Goal: Information Seeking & Learning: Learn about a topic

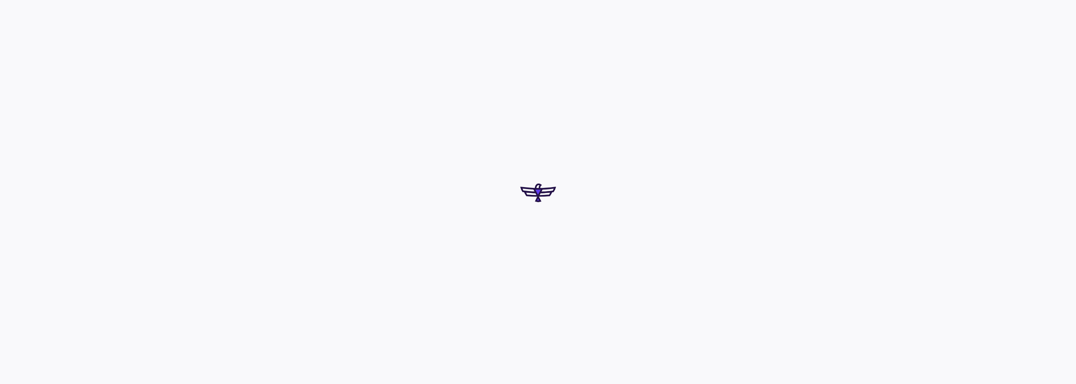
click at [531, 241] on div at bounding box center [538, 192] width 1076 height 384
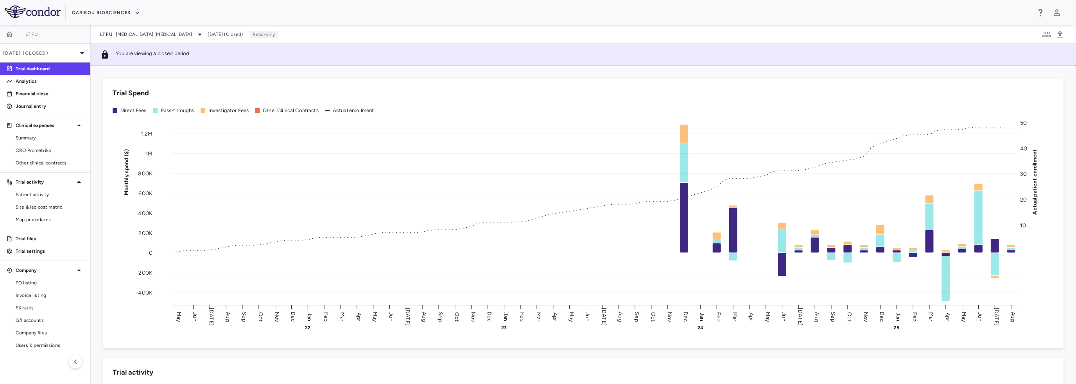
click at [562, 21] on div "Caribou Biosciences" at bounding box center [538, 12] width 1076 height 25
click at [154, 32] on span "[MEDICAL_DATA] [MEDICAL_DATA]" at bounding box center [154, 34] width 76 height 7
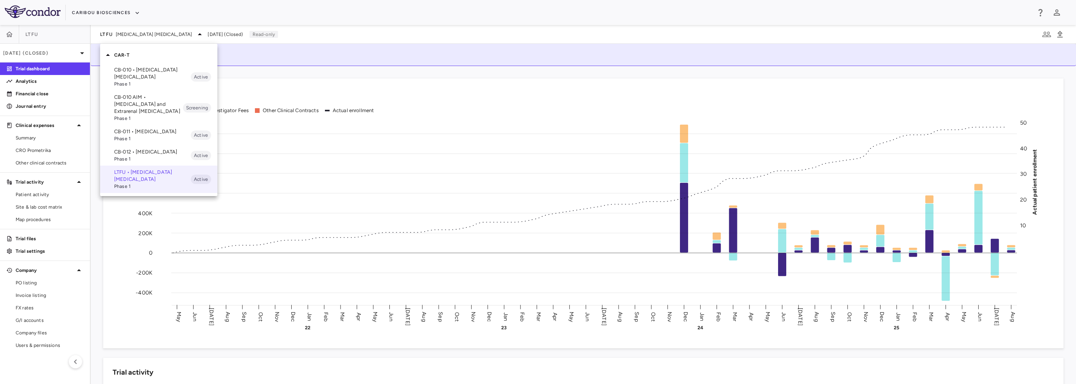
click at [138, 137] on span "Phase 1" at bounding box center [152, 138] width 77 height 7
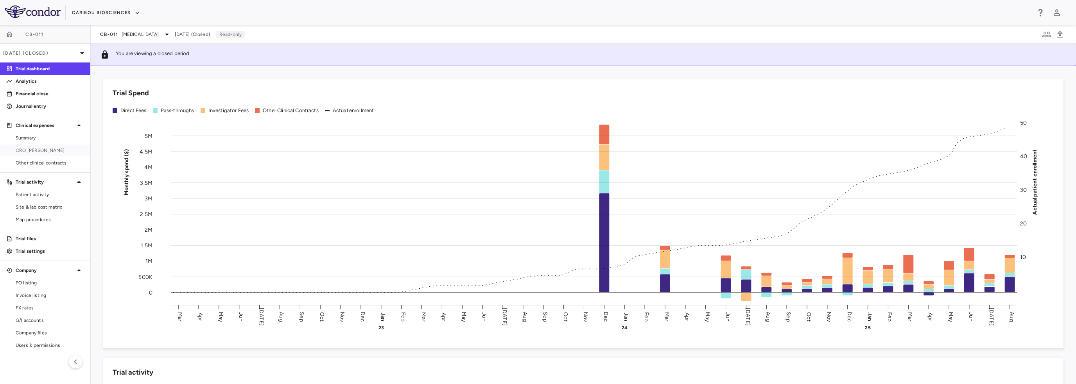
click at [30, 150] on span "CRO [PERSON_NAME]" at bounding box center [50, 150] width 68 height 7
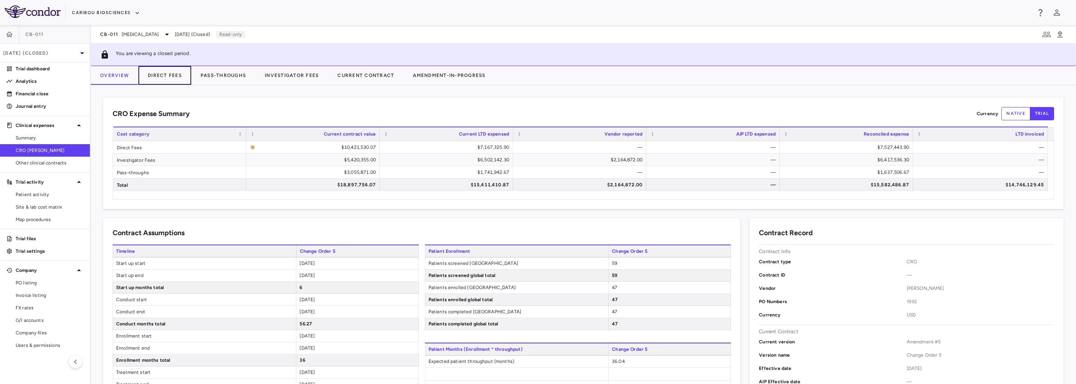
click at [169, 75] on button "Direct Fees" at bounding box center [164, 75] width 53 height 19
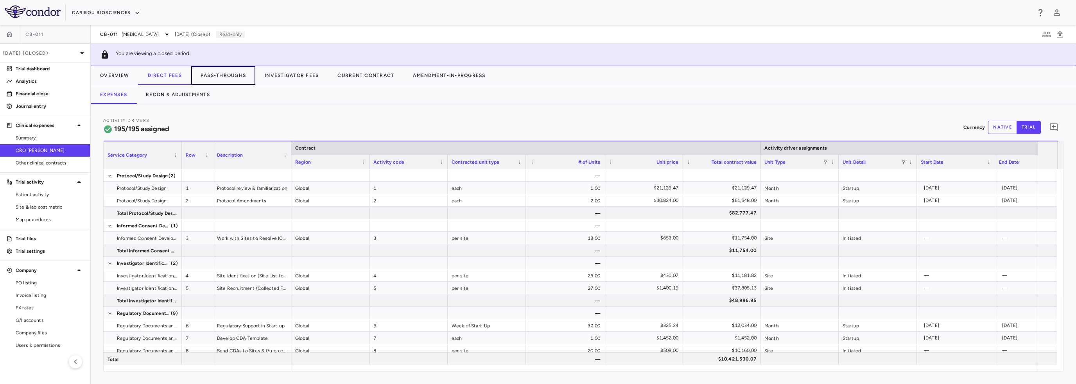
click at [214, 74] on button "Pass-Throughs" at bounding box center [223, 75] width 64 height 19
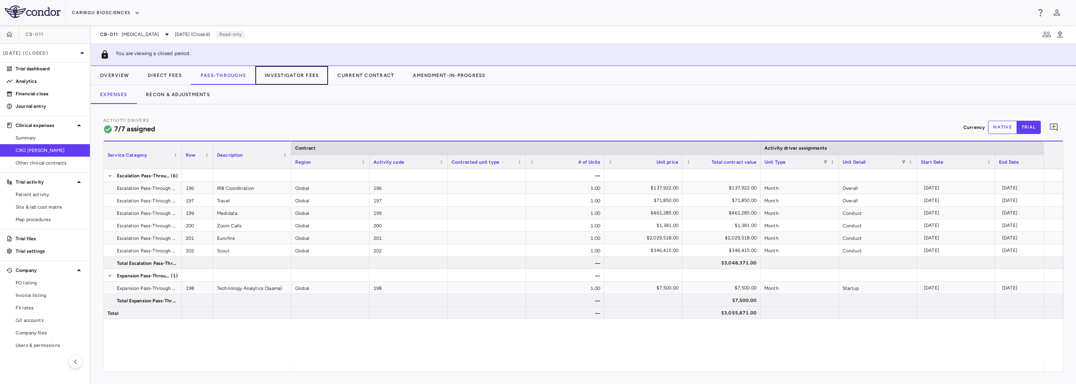
click at [287, 73] on button "Investigator Fees" at bounding box center [291, 75] width 73 height 19
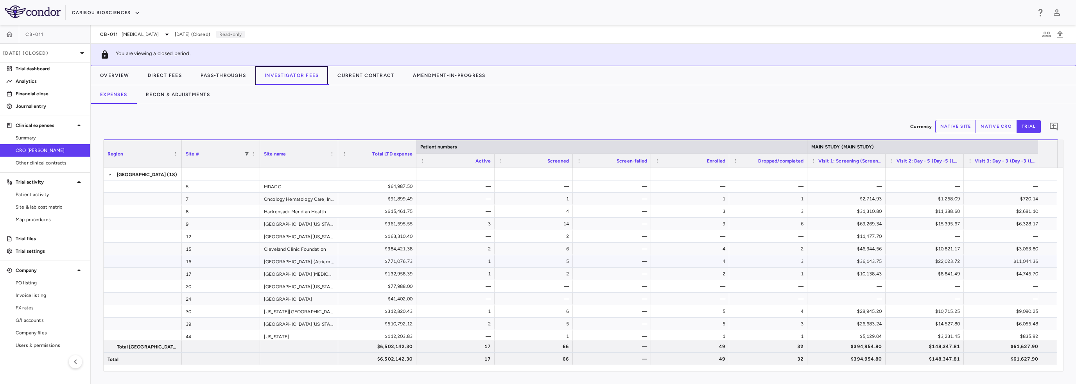
scroll to position [65, 0]
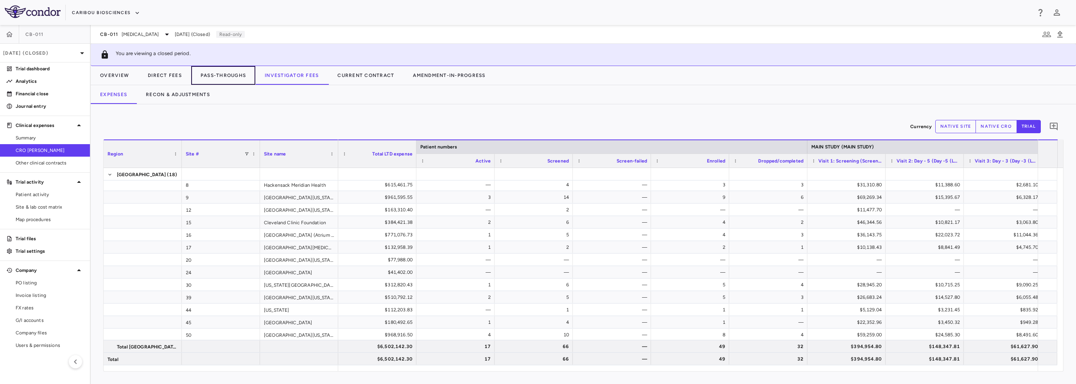
click at [243, 70] on button "Pass-Throughs" at bounding box center [223, 75] width 64 height 19
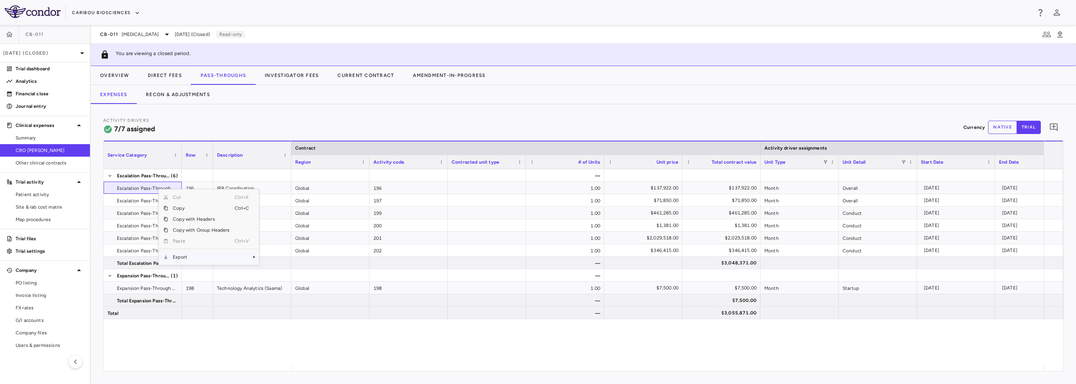
click at [190, 259] on span "Export" at bounding box center [201, 257] width 66 height 11
click at [282, 269] on span "Excel Export" at bounding box center [284, 270] width 37 height 11
click at [174, 71] on button "Direct Fees" at bounding box center [164, 75] width 53 height 19
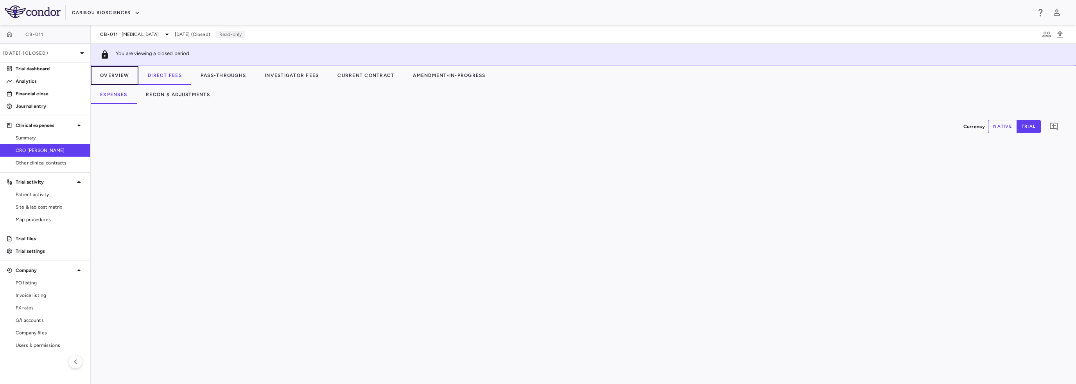
click at [118, 75] on button "Overview" at bounding box center [115, 75] width 48 height 19
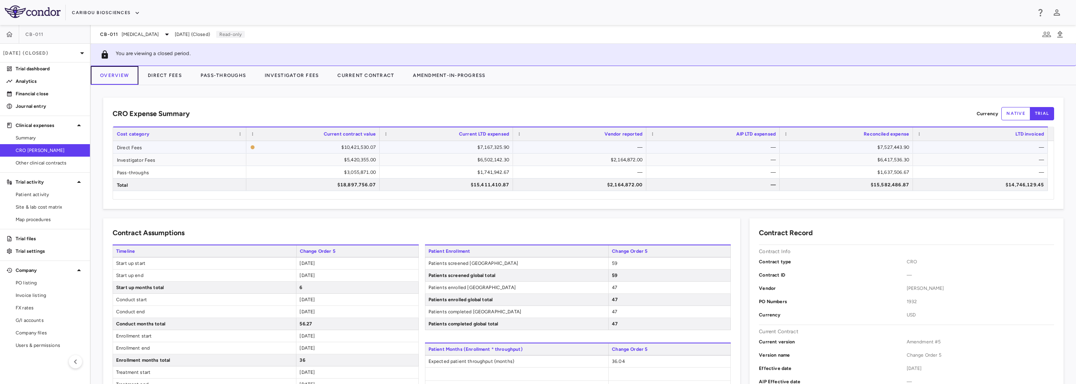
scroll to position [117, 0]
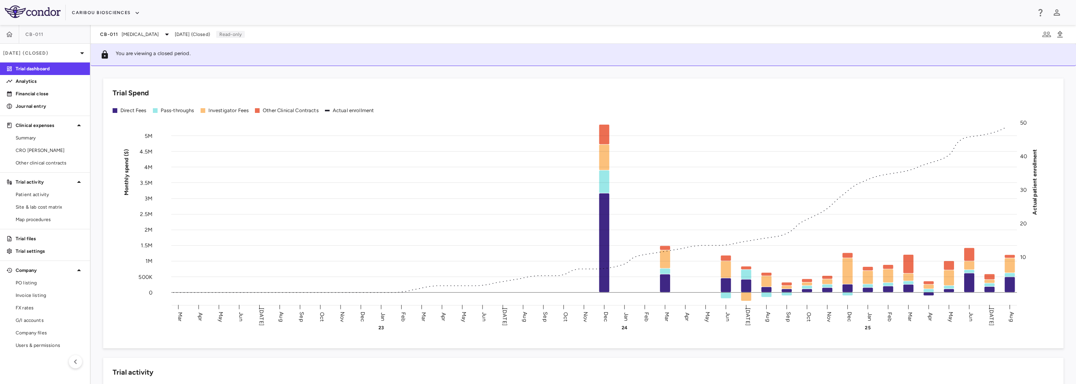
click at [165, 33] on icon at bounding box center [166, 34] width 9 height 9
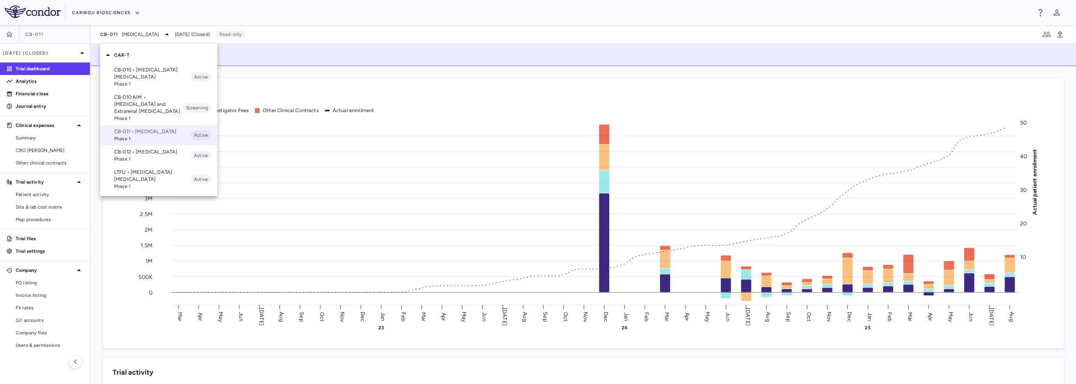
click at [148, 190] on span "Phase 1" at bounding box center [152, 186] width 77 height 7
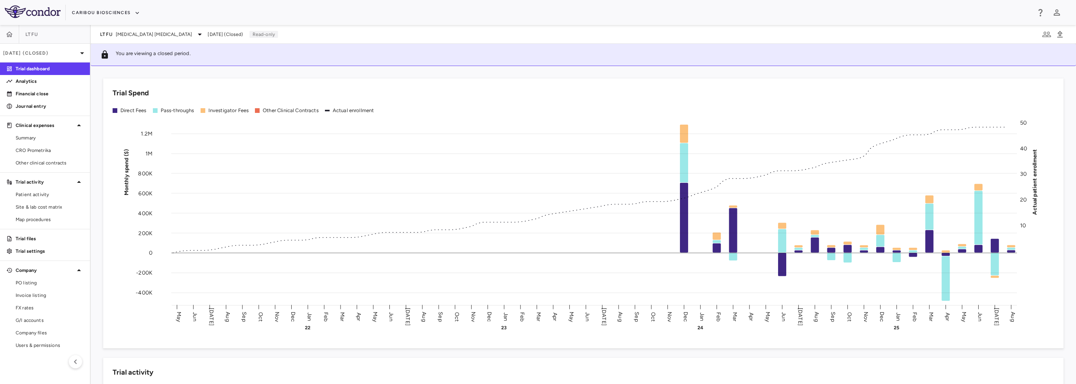
click at [32, 153] on span "CRO Prometrika" at bounding box center [50, 150] width 68 height 7
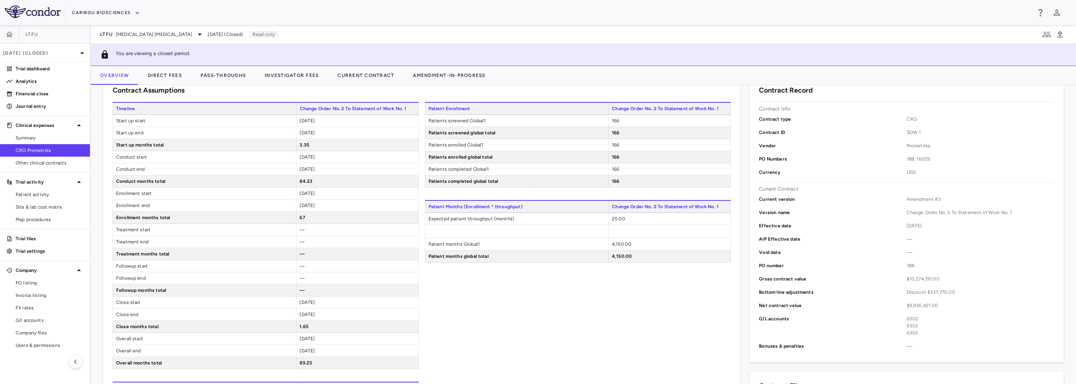
scroll to position [156, 0]
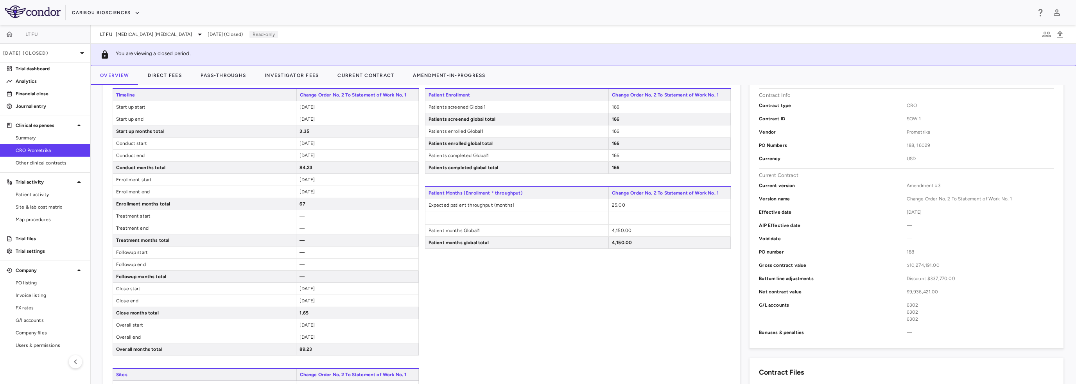
drag, startPoint x: 330, startPoint y: 144, endPoint x: 296, endPoint y: 145, distance: 34.1
click at [296, 145] on div "2021-09-01" at bounding box center [357, 144] width 122 height 12
drag, startPoint x: 339, startPoint y: 156, endPoint x: 294, endPoint y: 156, distance: 45.8
click at [294, 156] on div "Conduct end 2028-09-07" at bounding box center [266, 156] width 306 height 12
drag, startPoint x: 332, startPoint y: 180, endPoint x: 293, endPoint y: 177, distance: 40.0
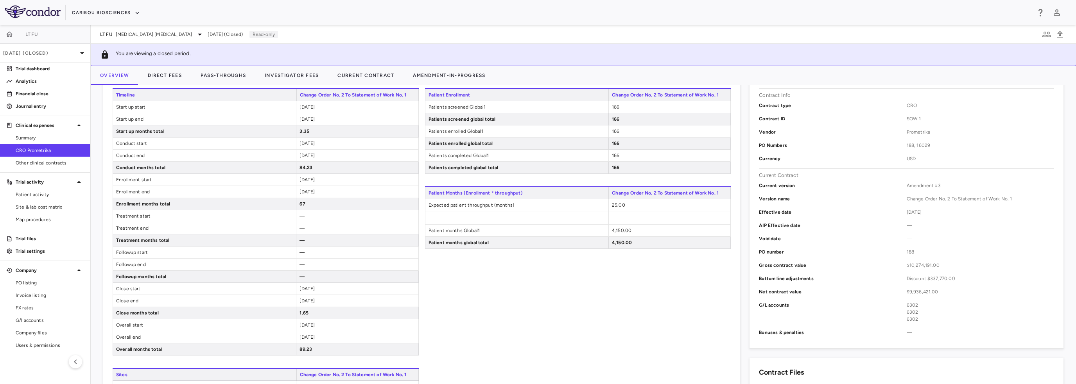
click at [293, 177] on div "Enrollment start 2021-09-01" at bounding box center [266, 180] width 306 height 12
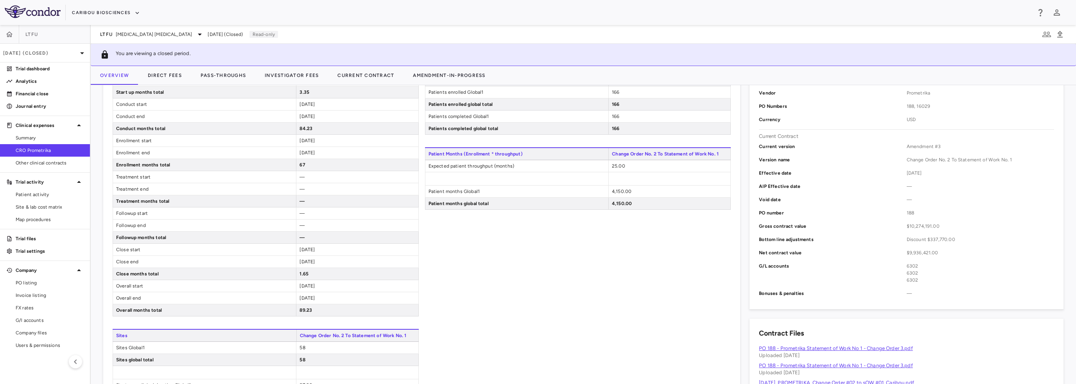
drag, startPoint x: 327, startPoint y: 153, endPoint x: 299, endPoint y: 151, distance: 28.6
click at [299, 151] on div "2027-03-31" at bounding box center [357, 153] width 122 height 12
drag, startPoint x: 519, startPoint y: 153, endPoint x: 427, endPoint y: 156, distance: 92.3
click at [427, 156] on span "Patient Months (Enrollment * throughput)" at bounding box center [517, 154] width 184 height 12
drag, startPoint x: 619, startPoint y: 164, endPoint x: 603, endPoint y: 165, distance: 16.5
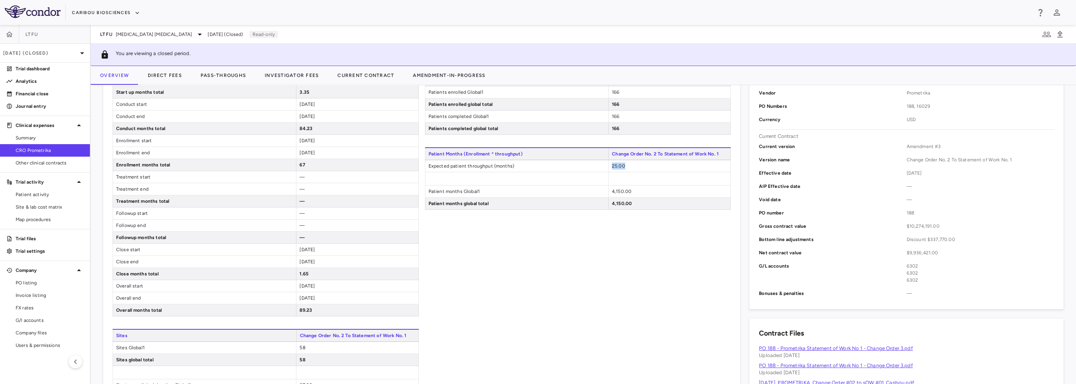
click at [603, 165] on div "Expected patient throughput (months) 25.00" at bounding box center [578, 166] width 306 height 12
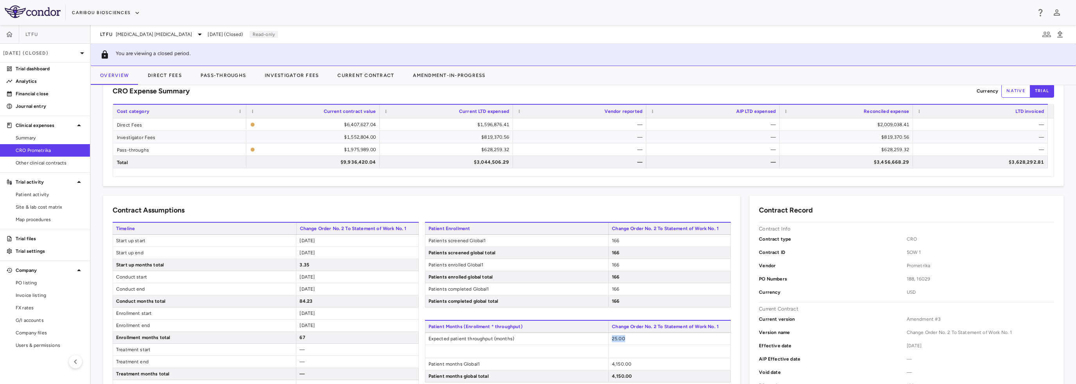
scroll to position [0, 0]
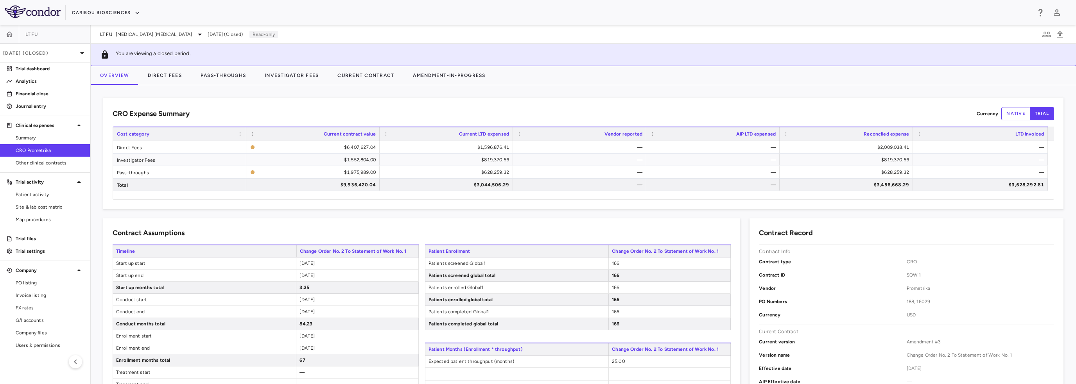
click at [167, 33] on span "[MEDICAL_DATA] [MEDICAL_DATA]" at bounding box center [154, 34] width 76 height 7
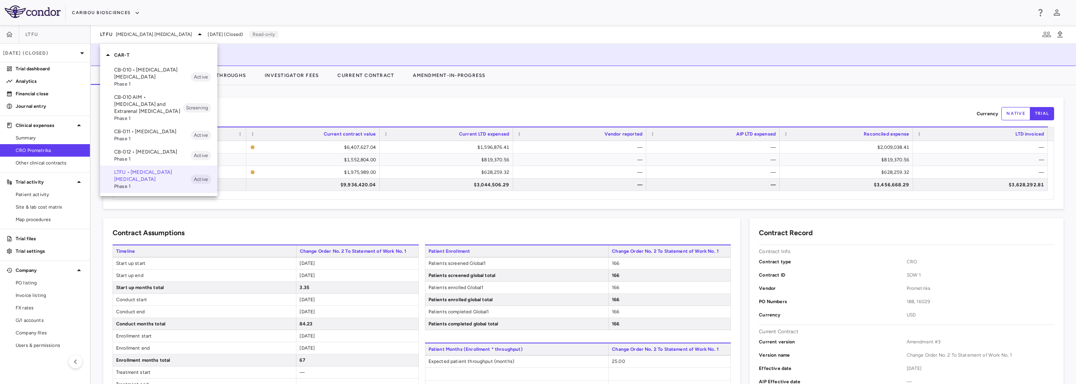
click at [147, 129] on p "CB-011 • [MEDICAL_DATA]" at bounding box center [152, 131] width 77 height 7
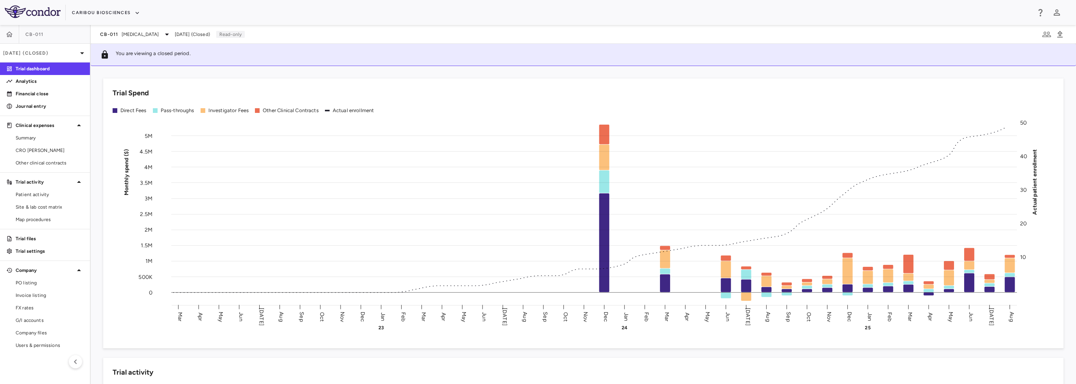
click at [39, 140] on span "Summary" at bounding box center [50, 138] width 68 height 7
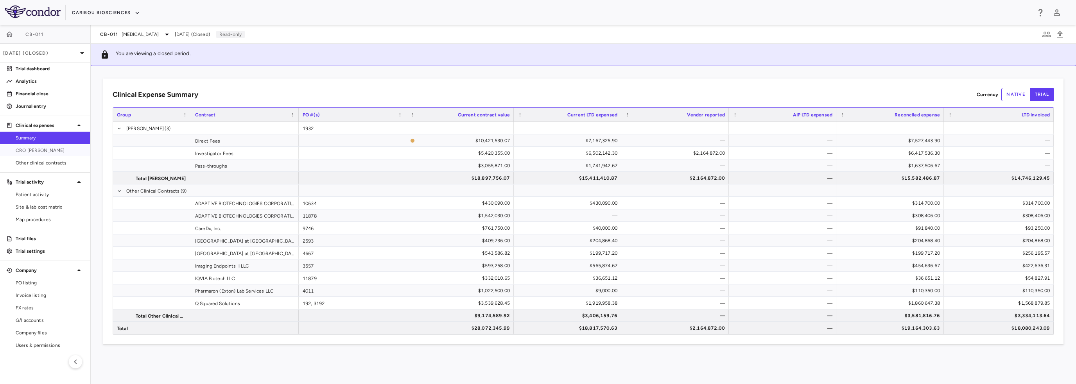
click at [36, 150] on span "CRO [PERSON_NAME]" at bounding box center [50, 150] width 68 height 7
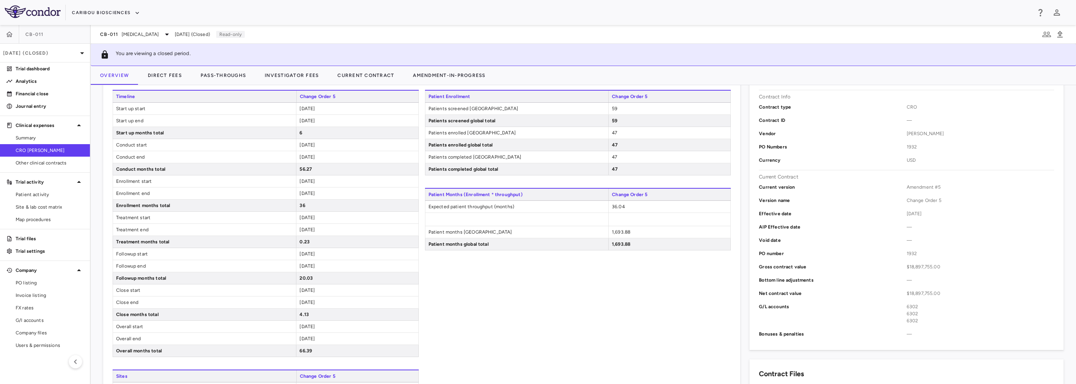
scroll to position [156, 0]
drag, startPoint x: 332, startPoint y: 155, endPoint x: 298, endPoint y: 155, distance: 34.4
click at [298, 155] on div "[DATE]" at bounding box center [357, 156] width 122 height 12
drag, startPoint x: 339, startPoint y: 94, endPoint x: 297, endPoint y: 95, distance: 42.6
click at [297, 95] on span "Change Order 5" at bounding box center [357, 95] width 122 height 12
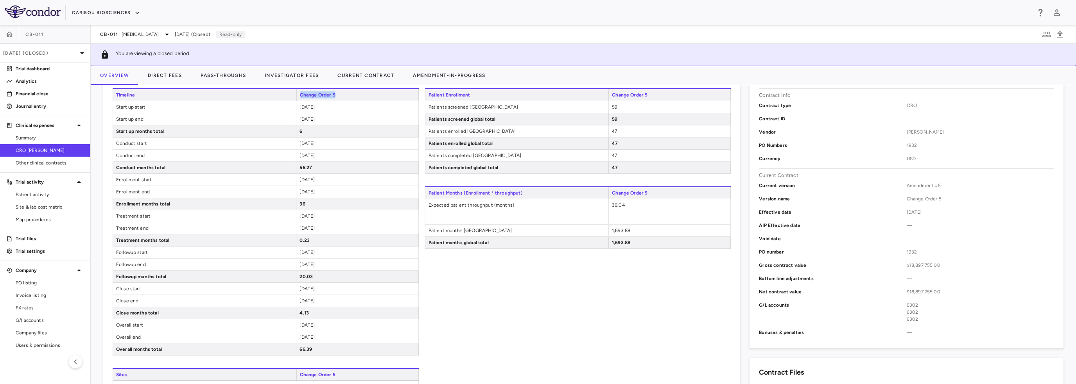
drag, startPoint x: 330, startPoint y: 193, endPoint x: 299, endPoint y: 194, distance: 31.3
click at [299, 194] on div "[DATE]" at bounding box center [357, 192] width 122 height 12
drag, startPoint x: 330, startPoint y: 252, endPoint x: 297, endPoint y: 253, distance: 32.9
click at [297, 253] on div "[DATE]" at bounding box center [357, 253] width 122 height 12
drag, startPoint x: 330, startPoint y: 265, endPoint x: 301, endPoint y: 265, distance: 28.9
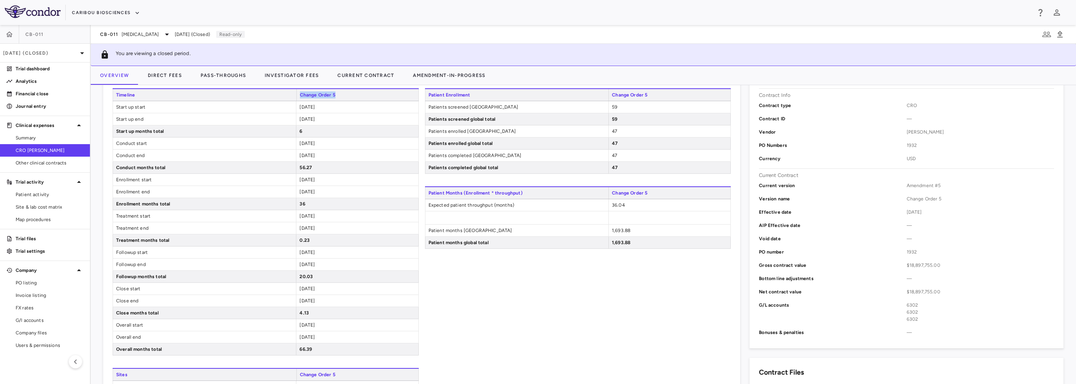
click at [301, 265] on div "[DATE]" at bounding box center [357, 265] width 122 height 12
drag, startPoint x: 298, startPoint y: 265, endPoint x: 325, endPoint y: 263, distance: 27.0
click at [325, 263] on div "[DATE]" at bounding box center [357, 265] width 122 height 12
